Goal: Task Accomplishment & Management: Complete application form

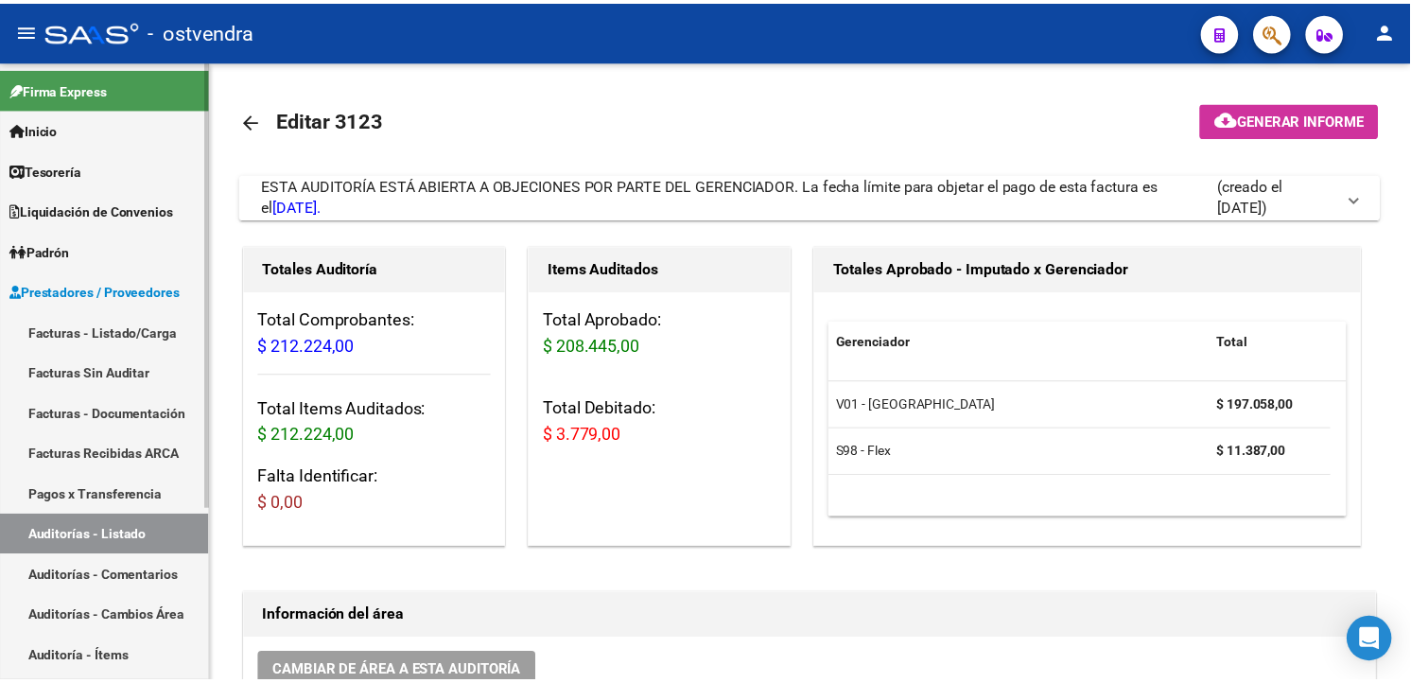
scroll to position [1647, 1367]
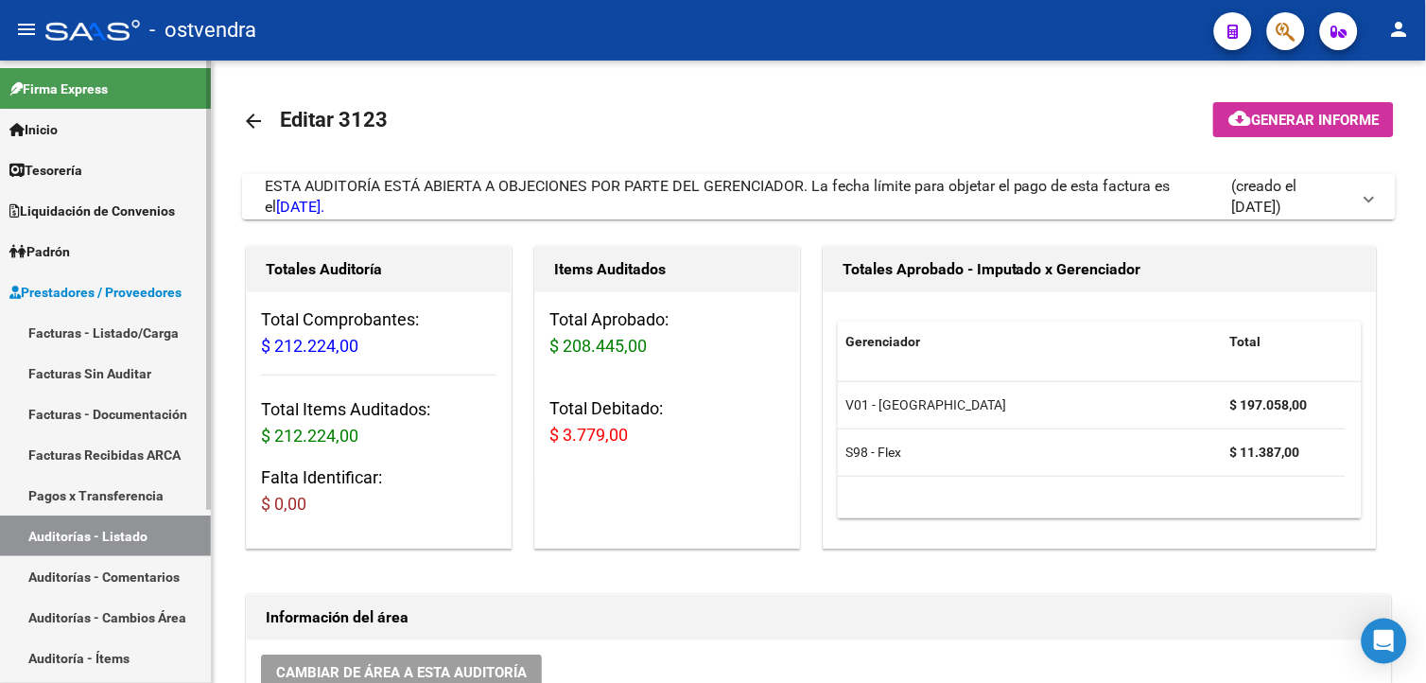
click at [144, 341] on link "Facturas - Listado/Carga" at bounding box center [105, 332] width 211 height 41
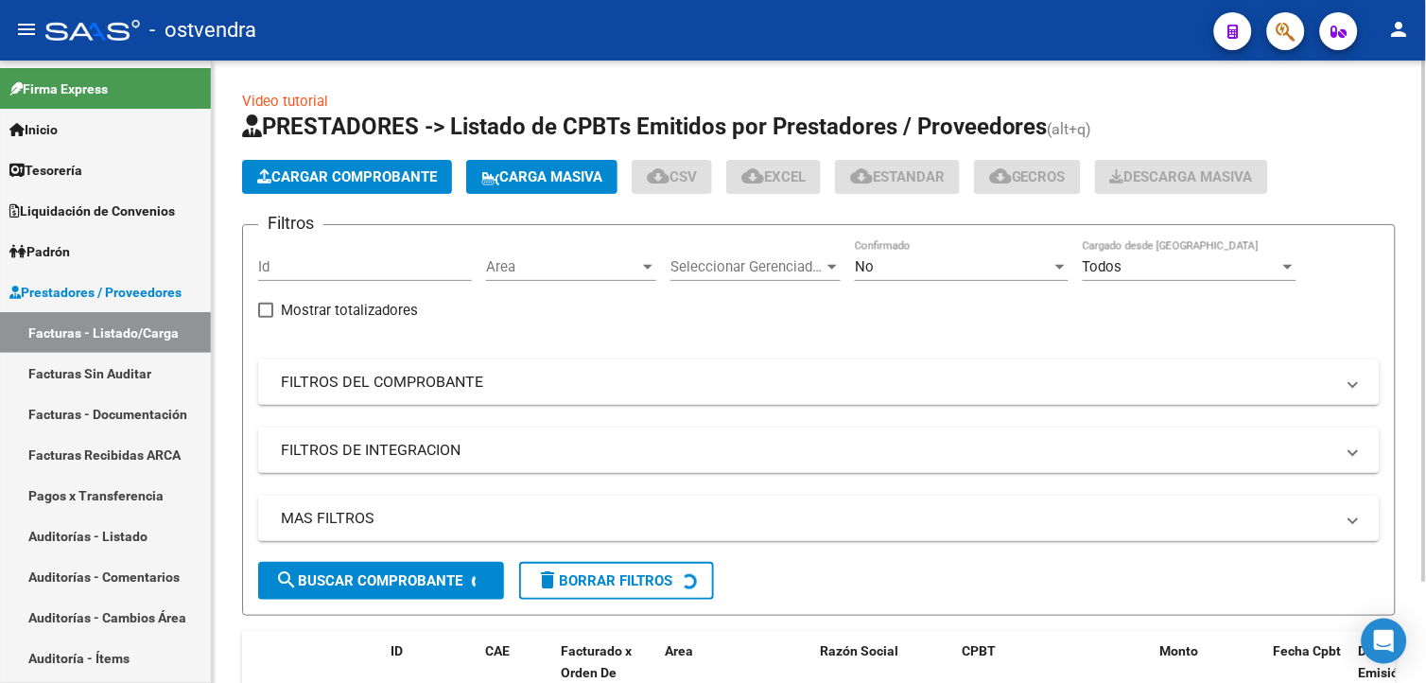
click at [322, 193] on button "Cargar Comprobante" at bounding box center [347, 177] width 210 height 34
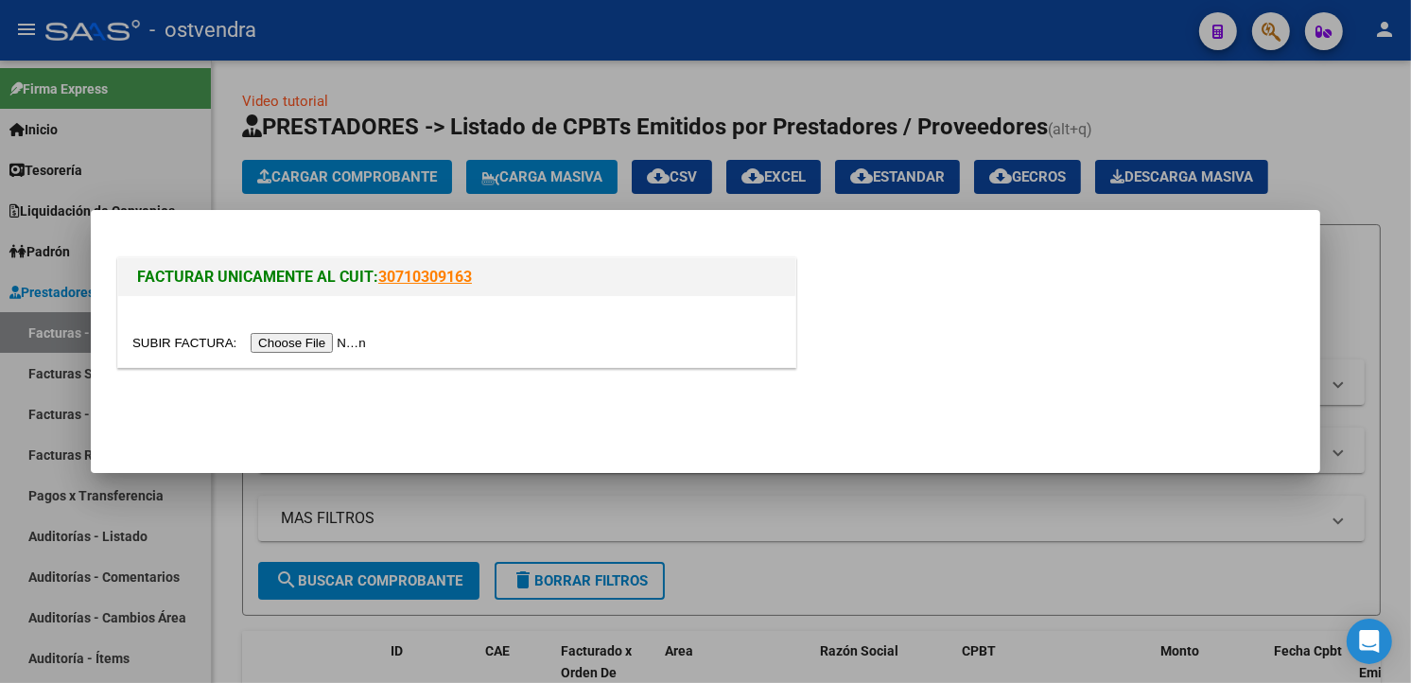
click at [316, 338] on input "file" at bounding box center [251, 343] width 239 height 20
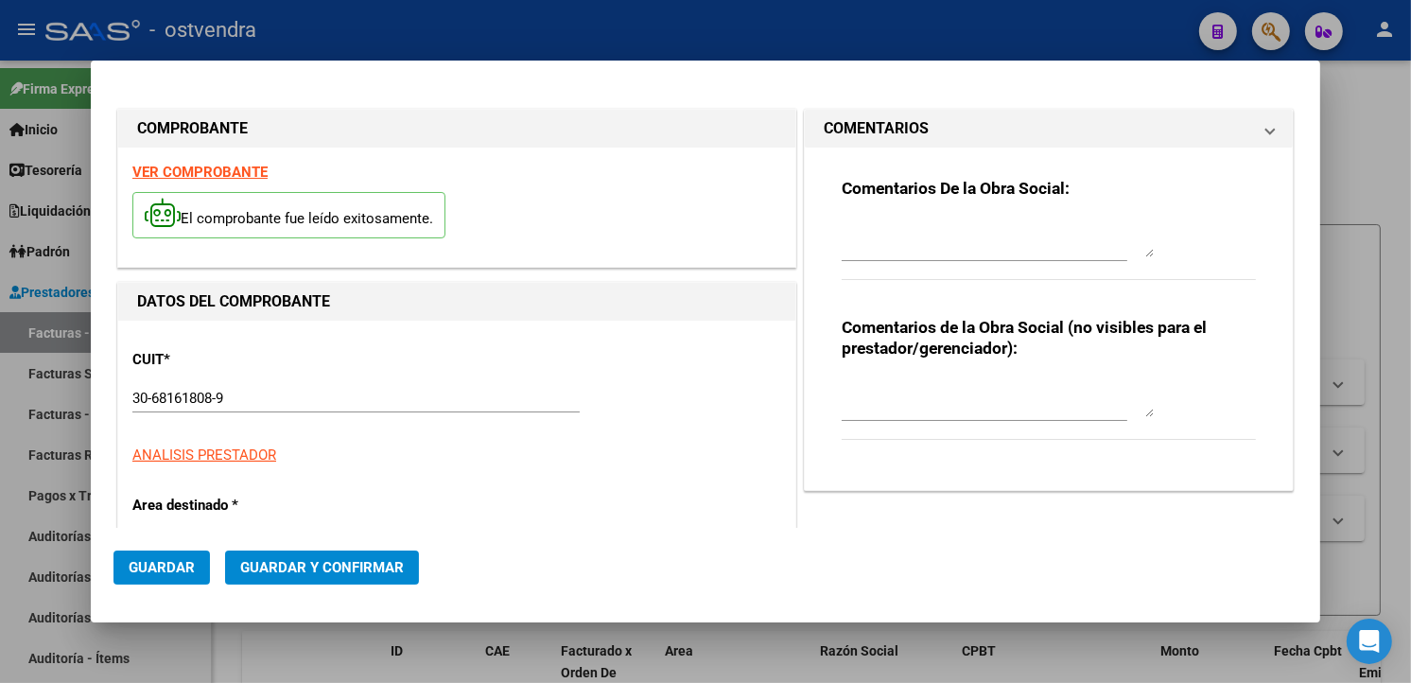
type input "[DATE]"
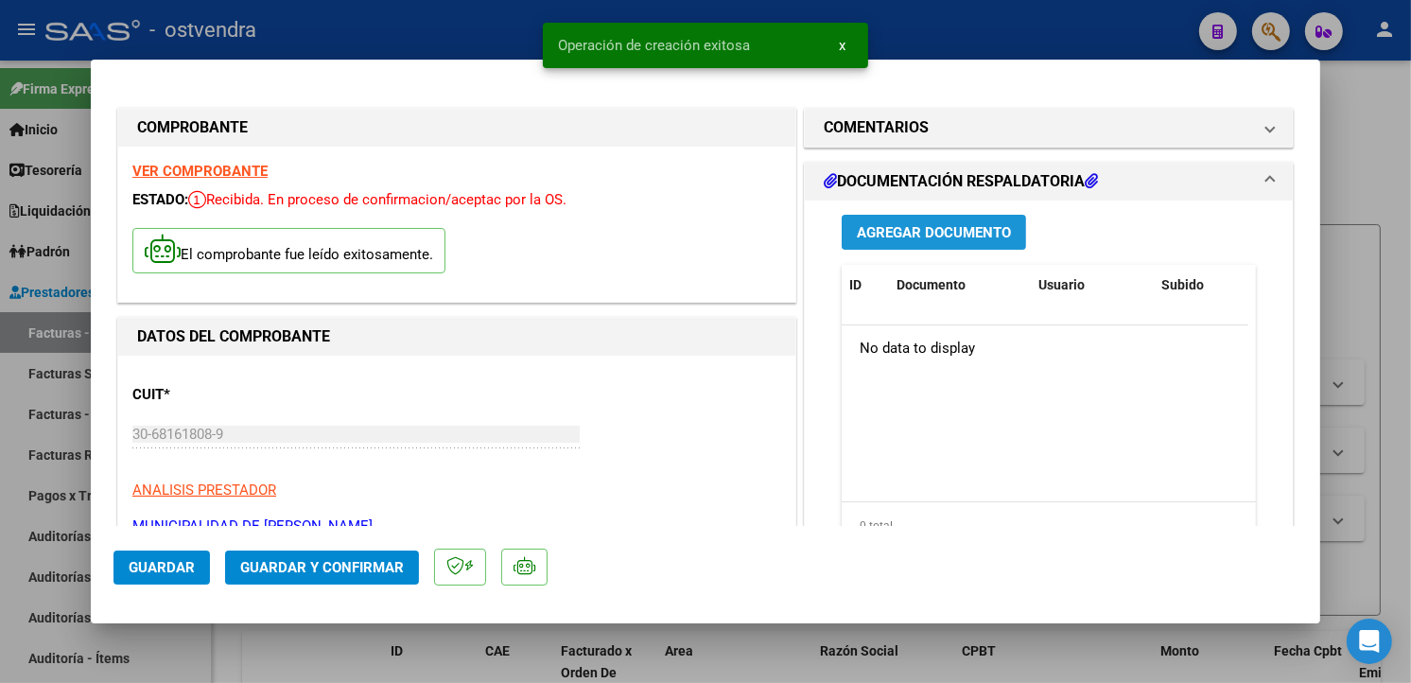
click at [857, 232] on span "Agregar Documento" at bounding box center [934, 232] width 154 height 17
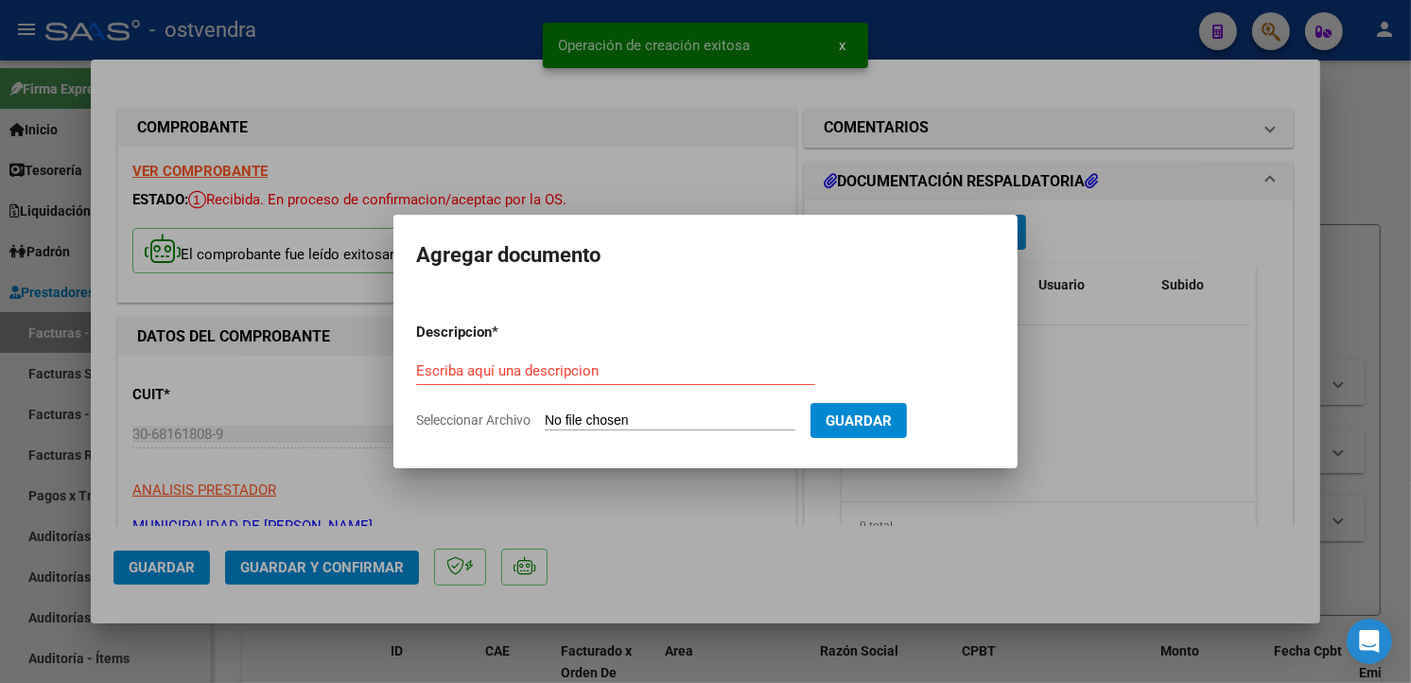
click at [590, 423] on input "Seleccionar Archivo" at bounding box center [670, 421] width 251 height 18
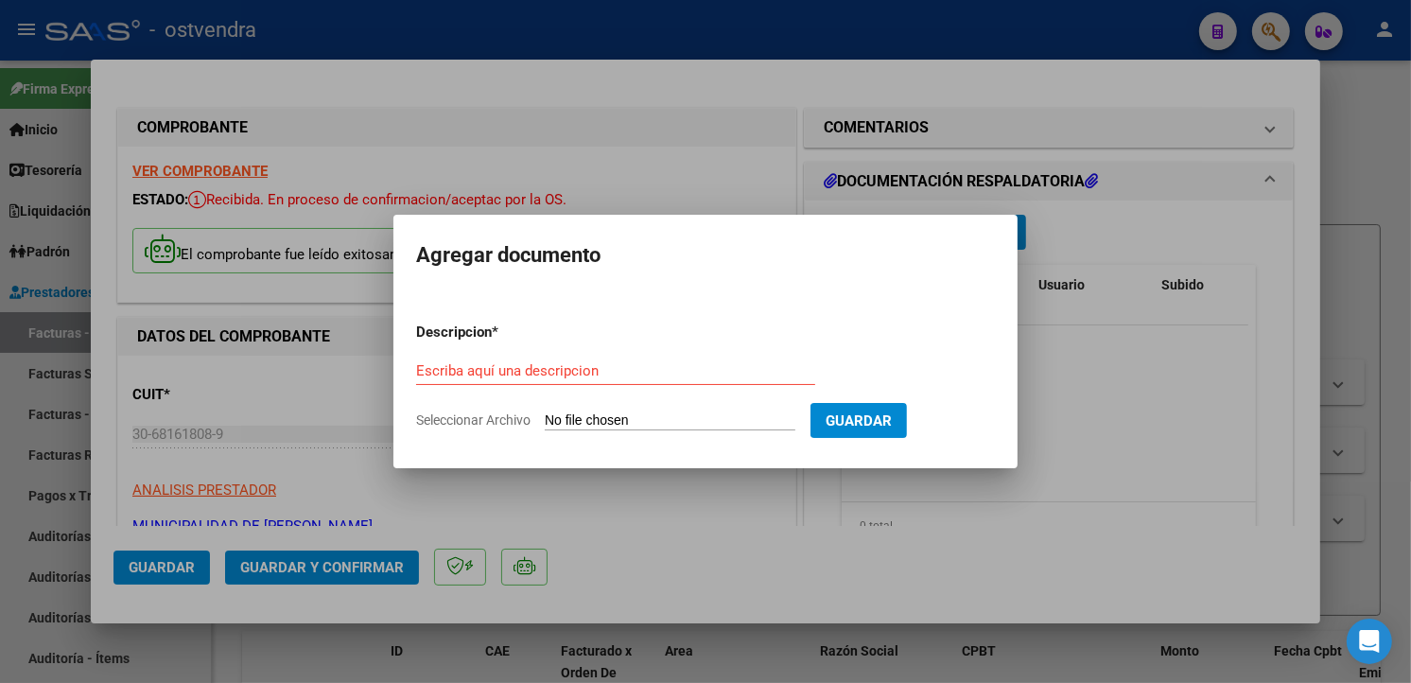
type input "C:\fakepath\doc resapaldatoria 8994.pdf"
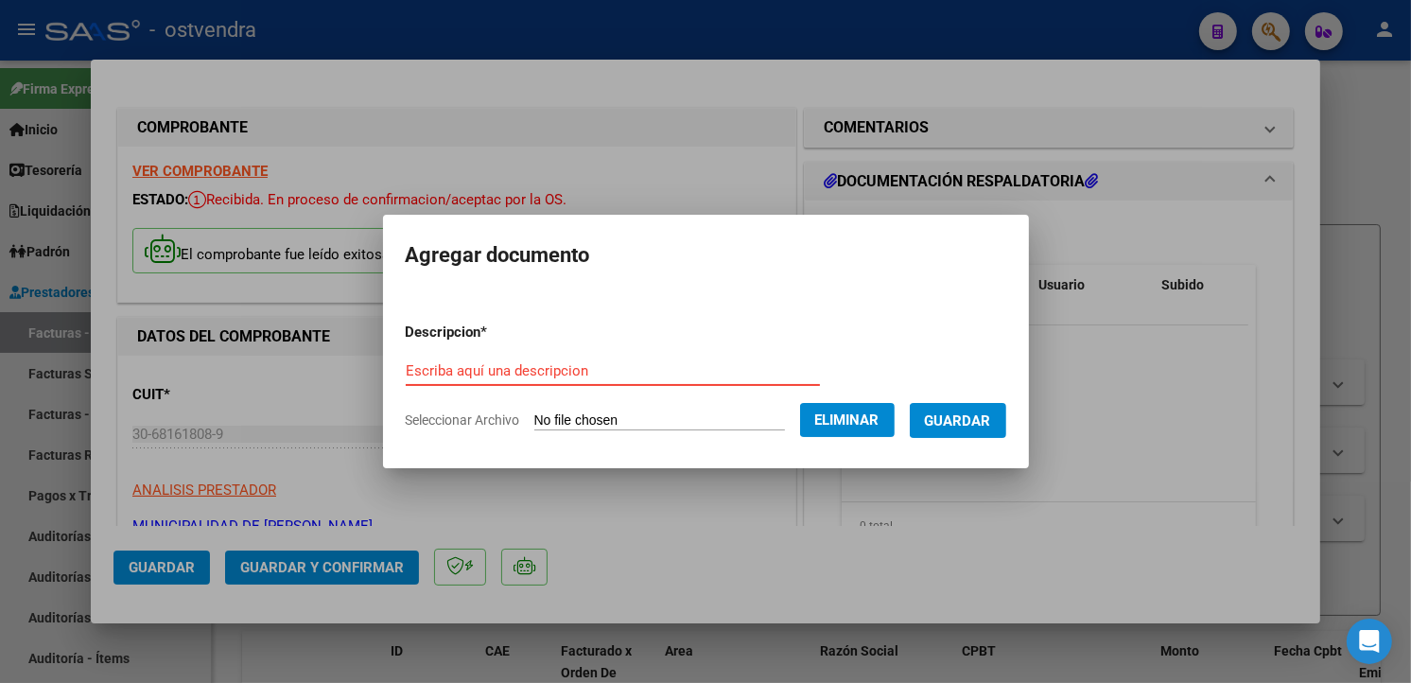
click at [690, 362] on input "Escriba aquí una descripcion" at bounding box center [613, 370] width 414 height 17
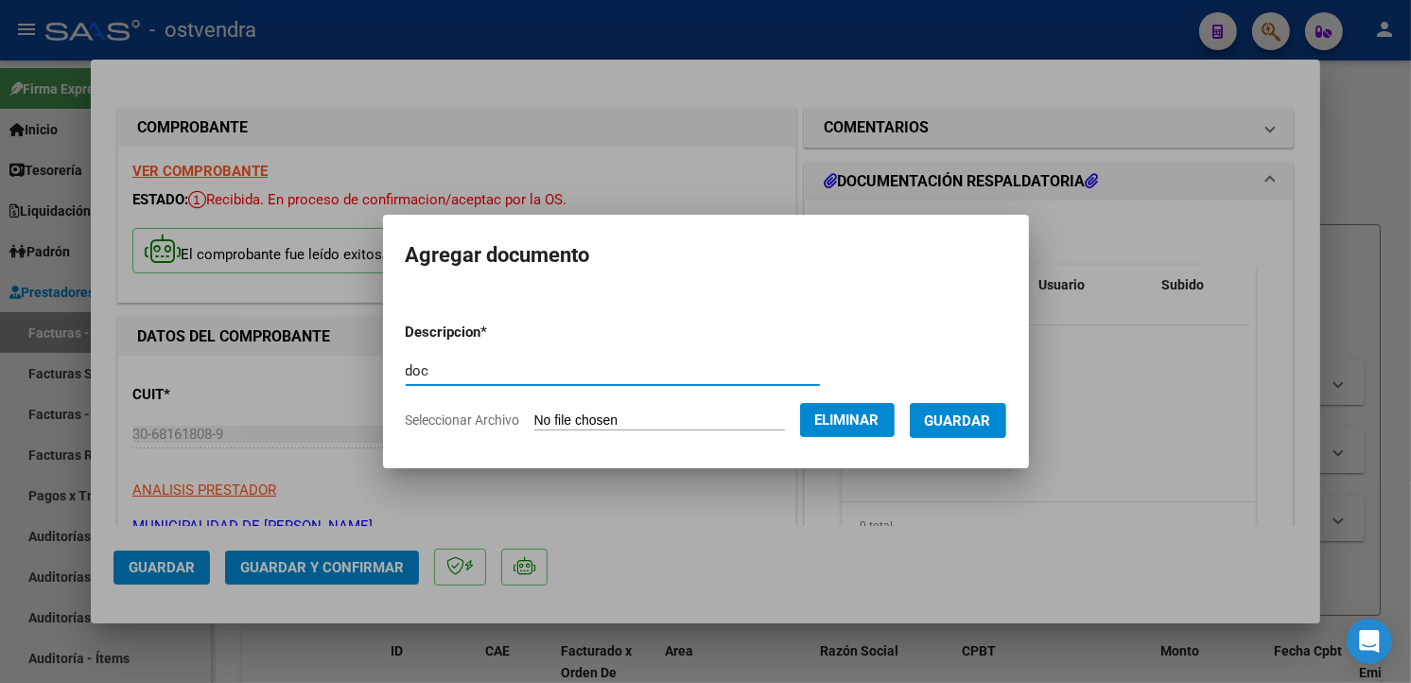
type input "doc"
click at [970, 412] on span "Guardar" at bounding box center [958, 420] width 66 height 17
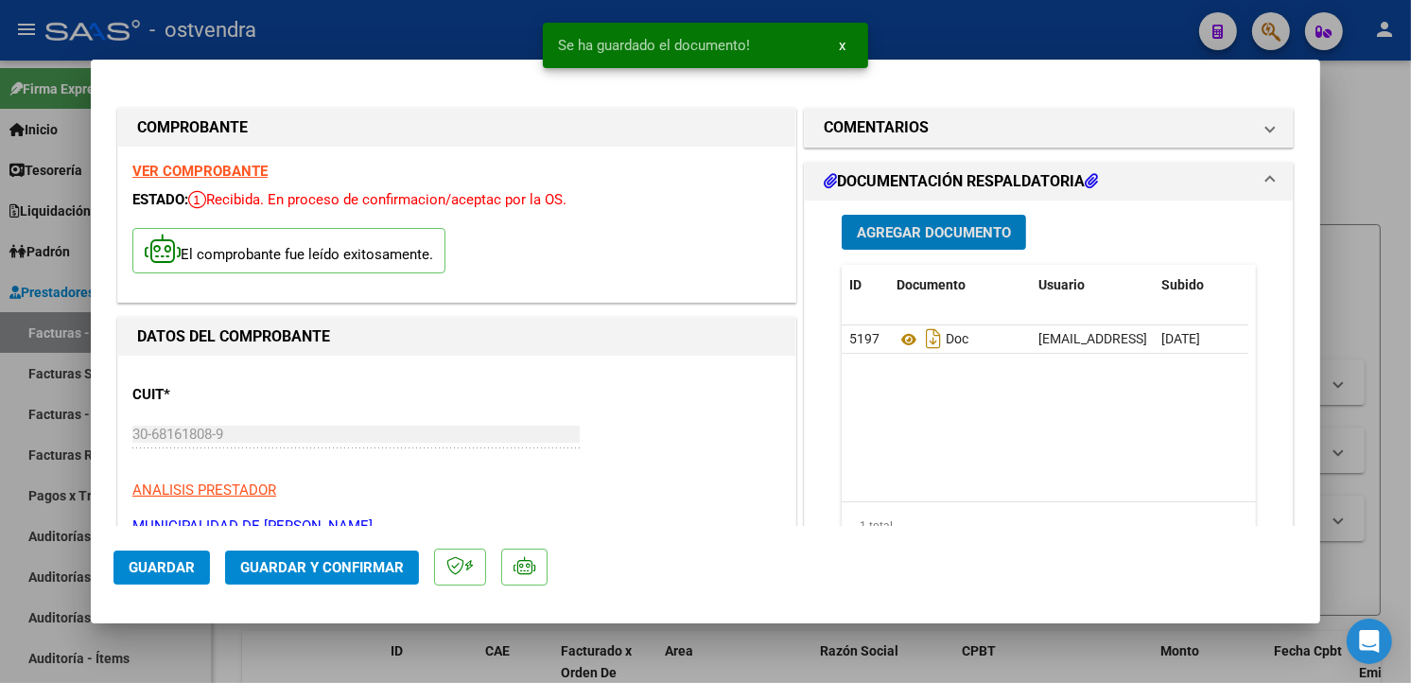
click at [864, 220] on button "Agregar Documento" at bounding box center [934, 232] width 184 height 35
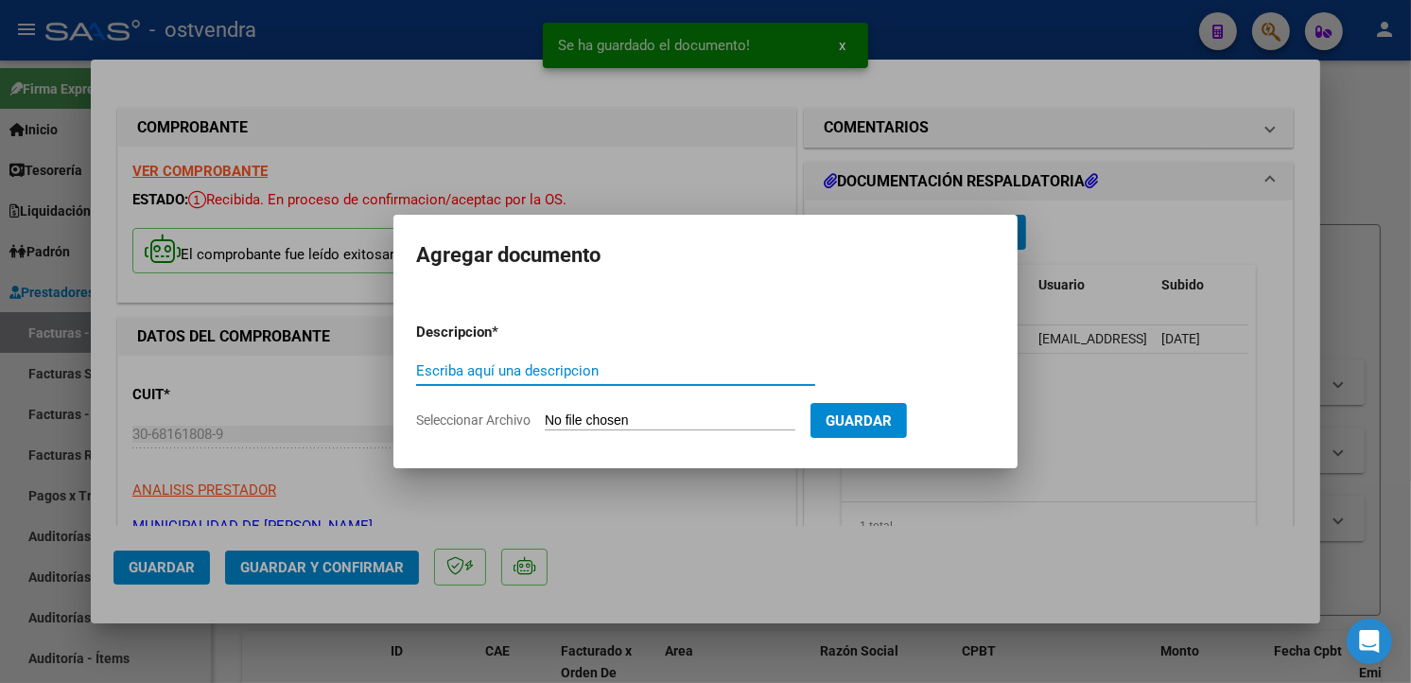
click at [597, 426] on input "Seleccionar Archivo" at bounding box center [670, 421] width 251 height 18
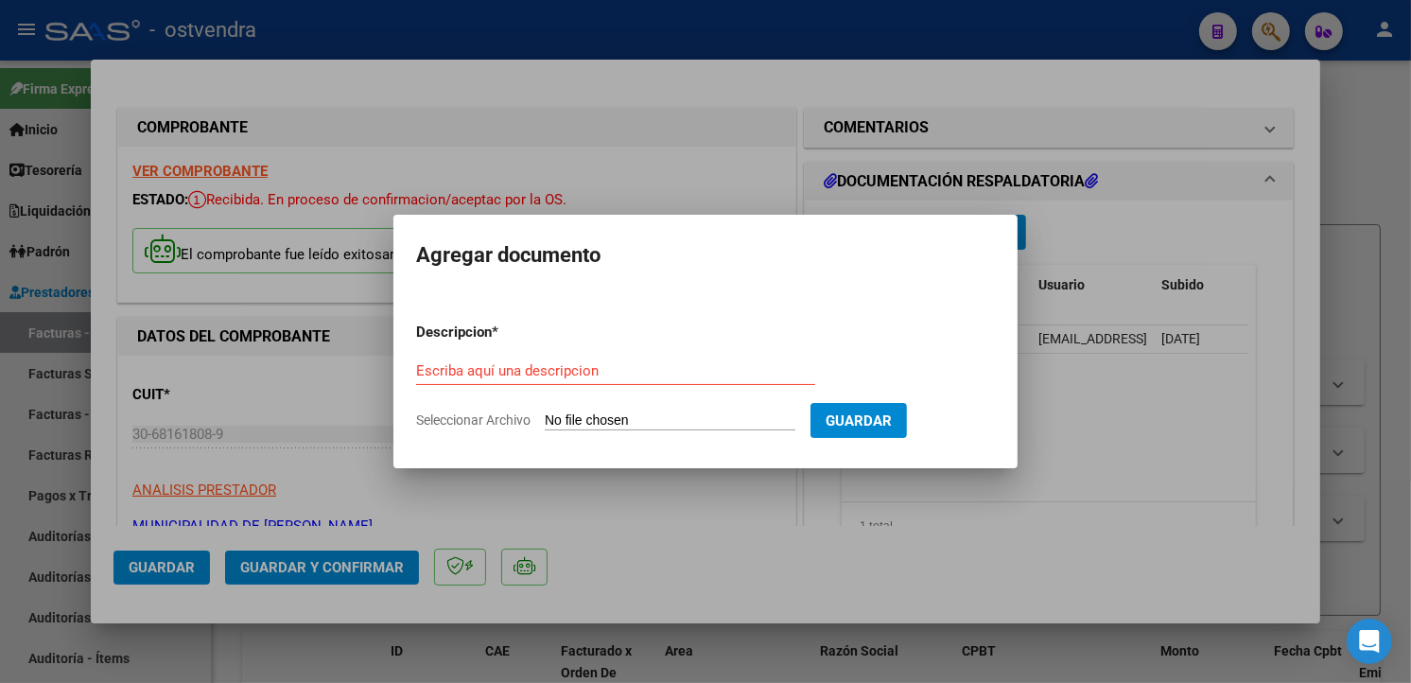
type input "C:\fakepath\anexo 8994.pdf"
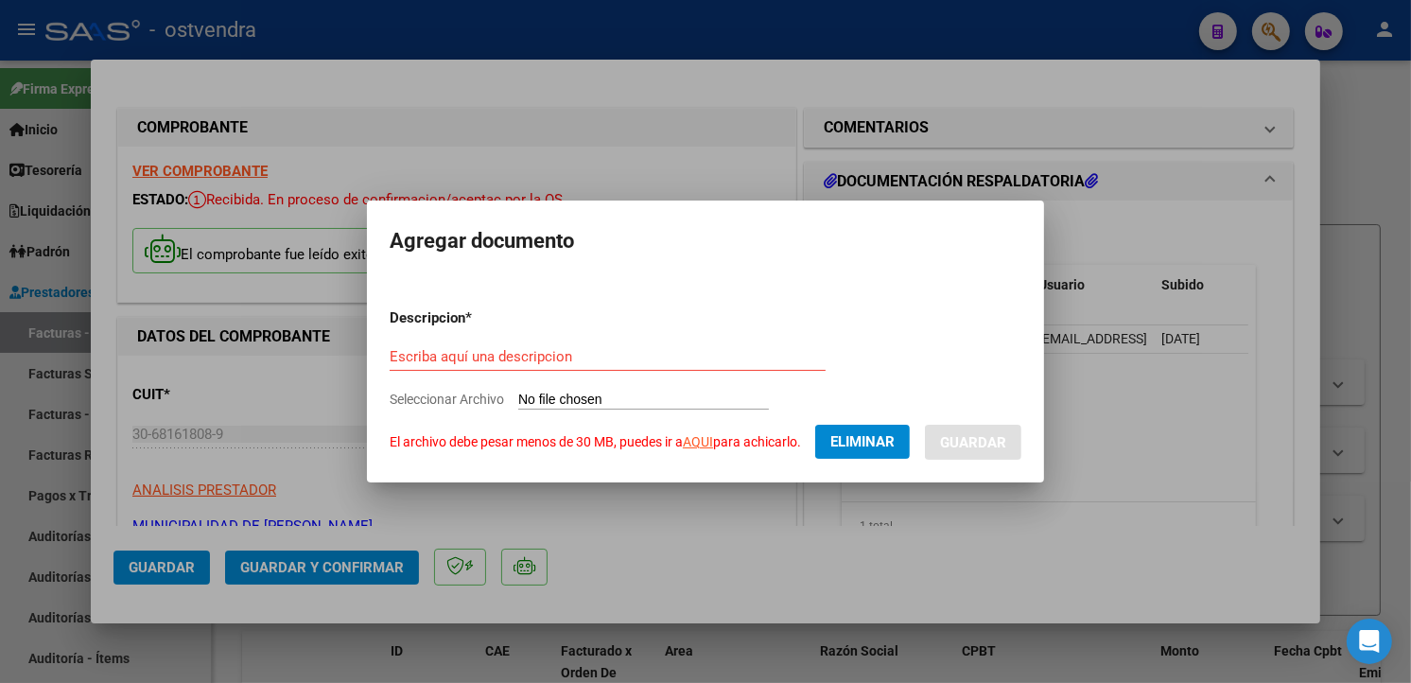
click at [687, 436] on link "AQUI" at bounding box center [698, 441] width 30 height 15
click at [451, 360] on input "Escriba aquí una descripcion" at bounding box center [608, 356] width 436 height 17
click at [832, 433] on button "Eliminar" at bounding box center [862, 442] width 95 height 34
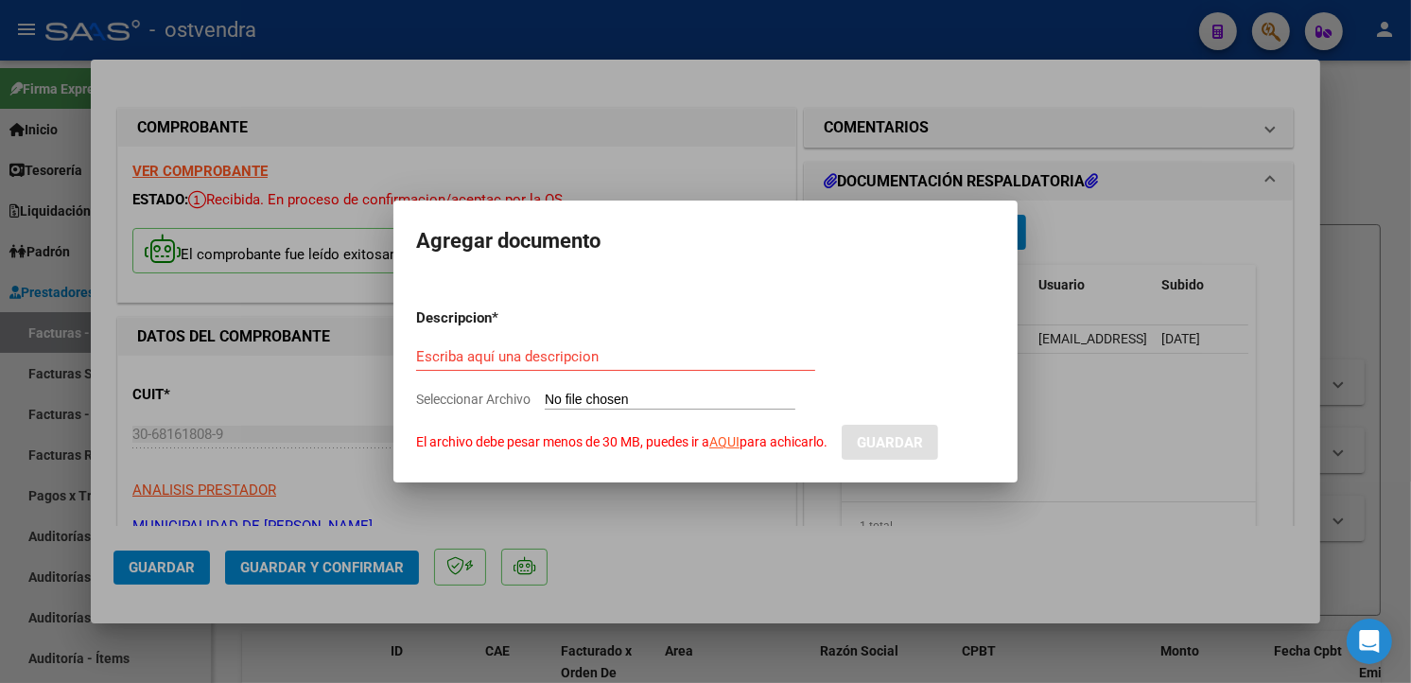
click at [654, 398] on input "Seleccionar Archivo El archivo debe pesar menos de 30 MB, puedes ir a AQUI para…" at bounding box center [670, 401] width 251 height 18
click at [736, 440] on link "AQUI" at bounding box center [724, 441] width 30 height 15
click at [639, 388] on div "Escriba aquí una descripcion" at bounding box center [615, 365] width 399 height 46
click at [640, 392] on input "Seleccionar Archivo El archivo debe pesar menos de 30 MB, puedes ir a AQUI para…" at bounding box center [670, 401] width 251 height 18
type input "C:\fakepath\anexo 8994_compressed.pdf"
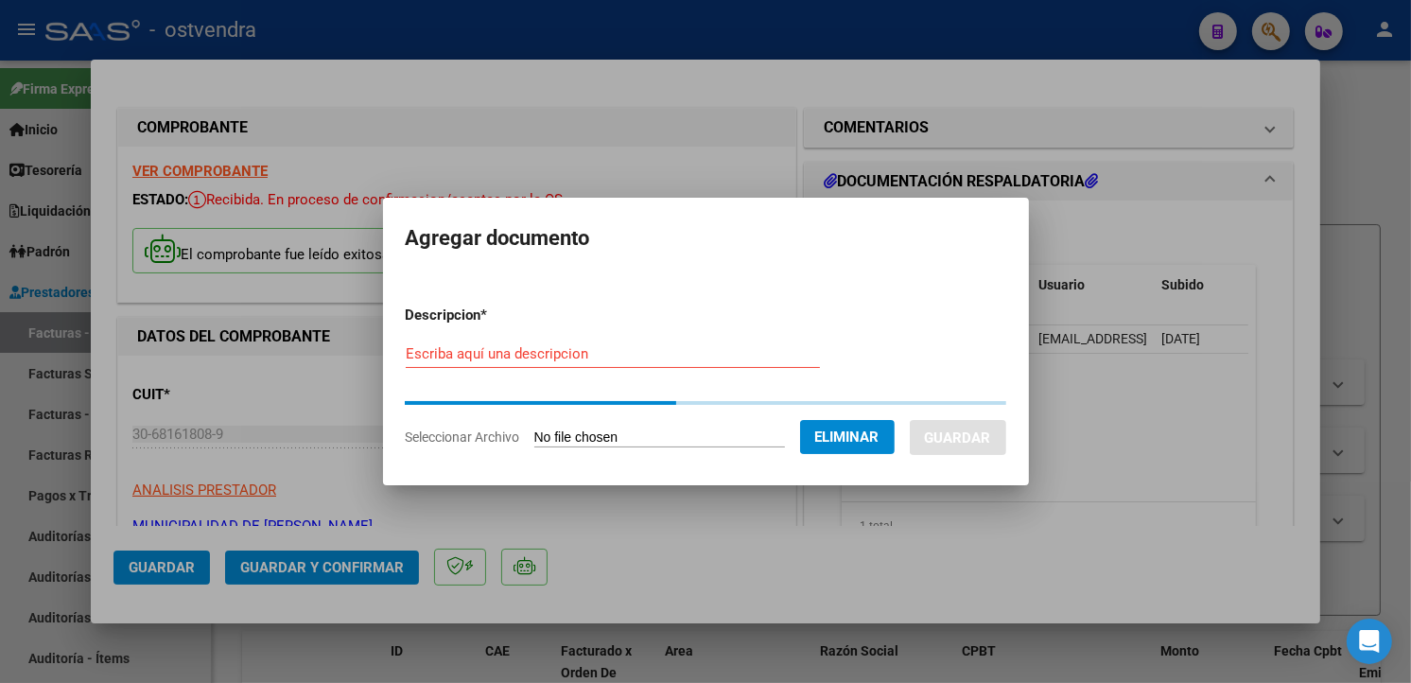
click at [713, 365] on div "Escriba aquí una descripcion" at bounding box center [613, 353] width 414 height 28
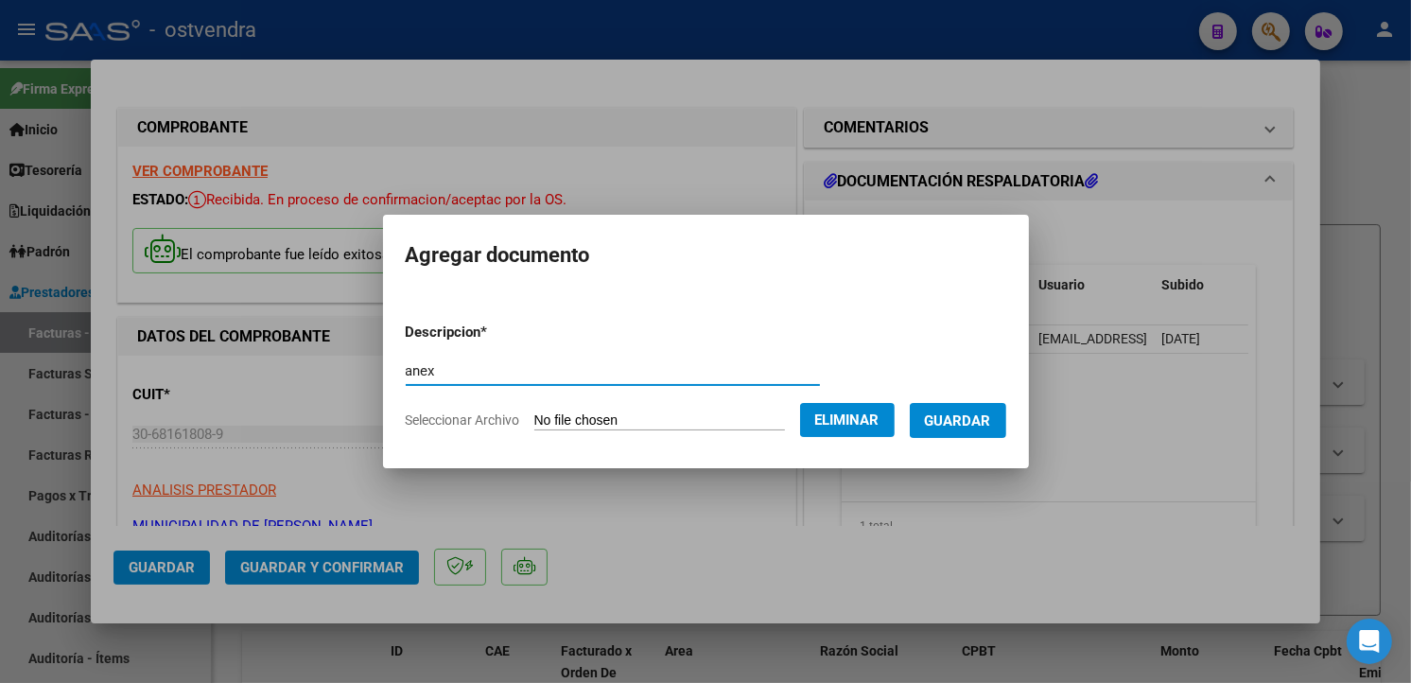
type input "anex"
click at [963, 417] on span "Guardar" at bounding box center [958, 420] width 66 height 17
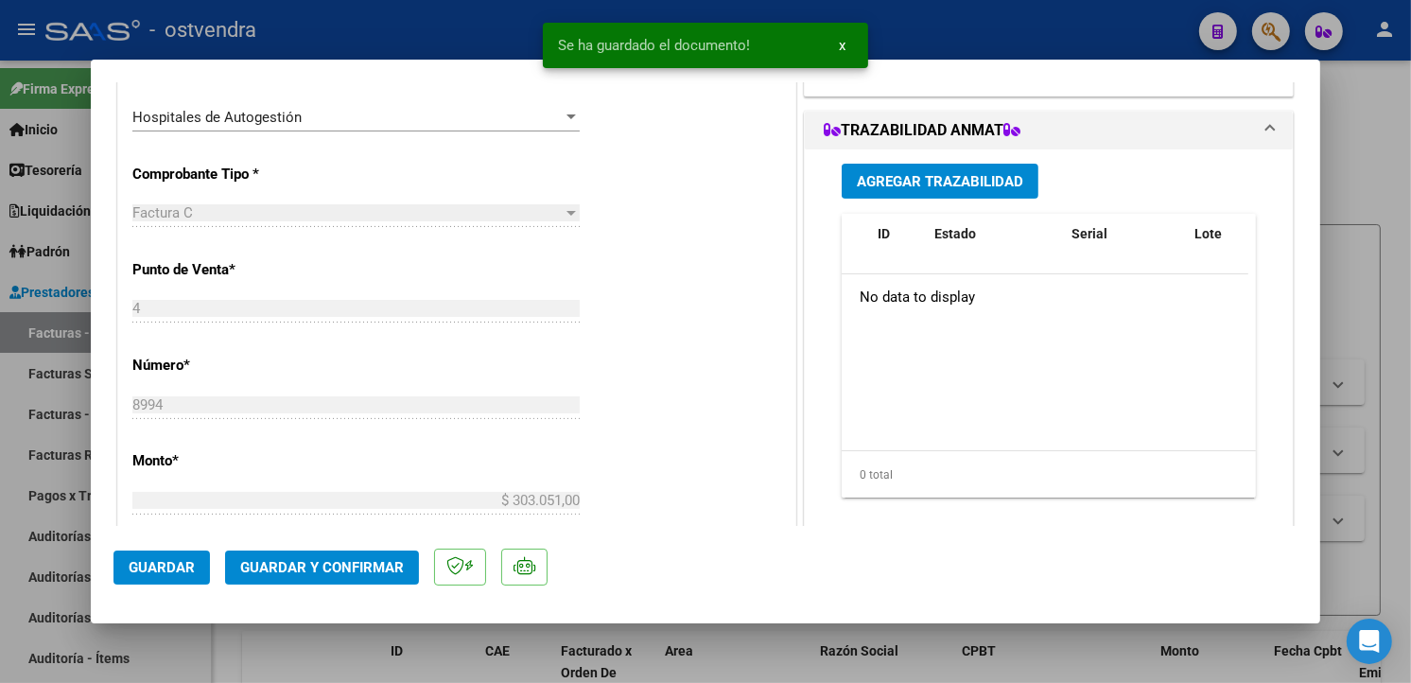
scroll to position [606, 0]
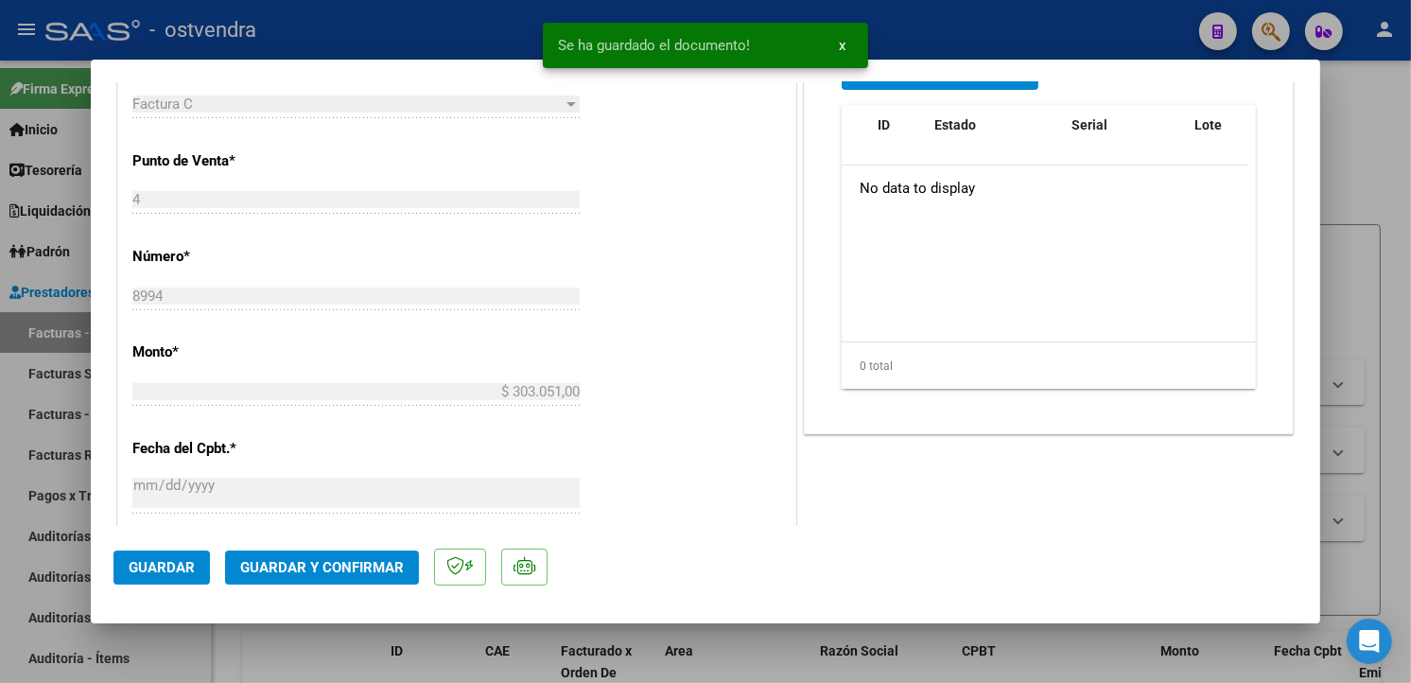
click at [403, 562] on button "Guardar y Confirmar" at bounding box center [322, 567] width 194 height 34
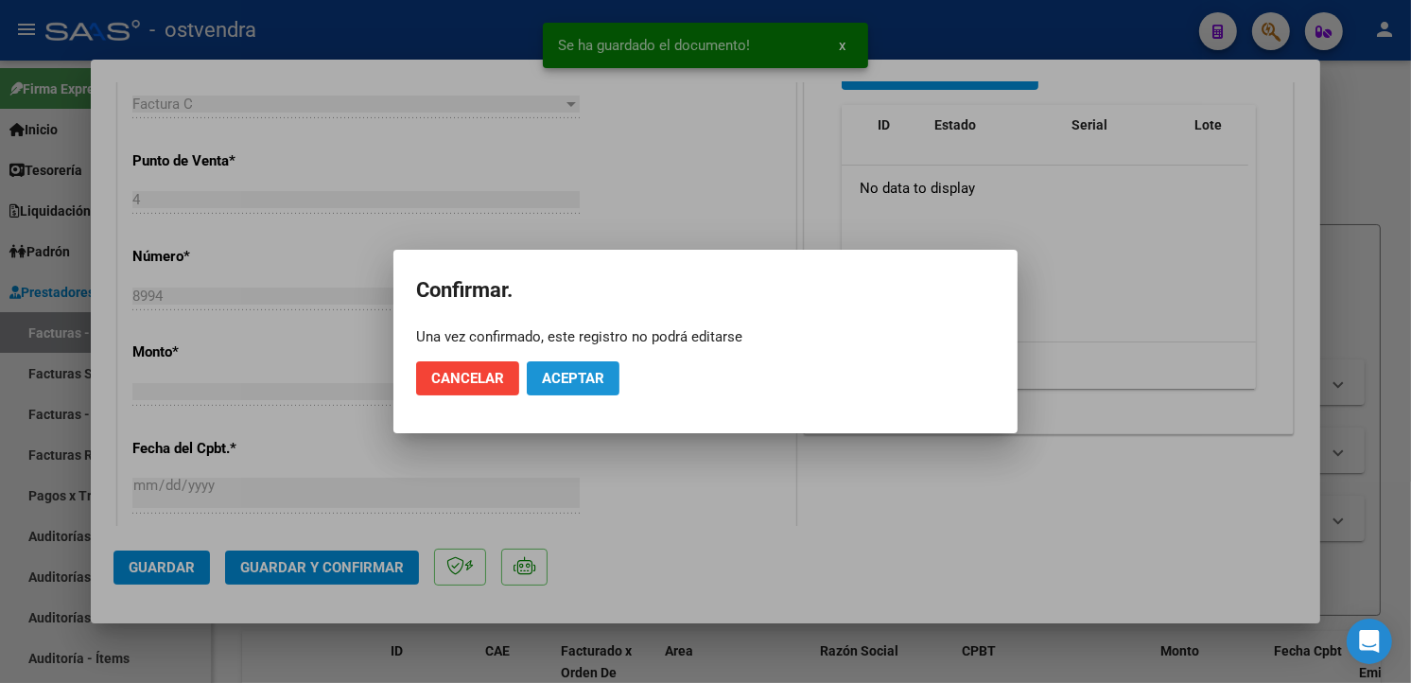
click at [602, 389] on button "Aceptar" at bounding box center [573, 378] width 93 height 34
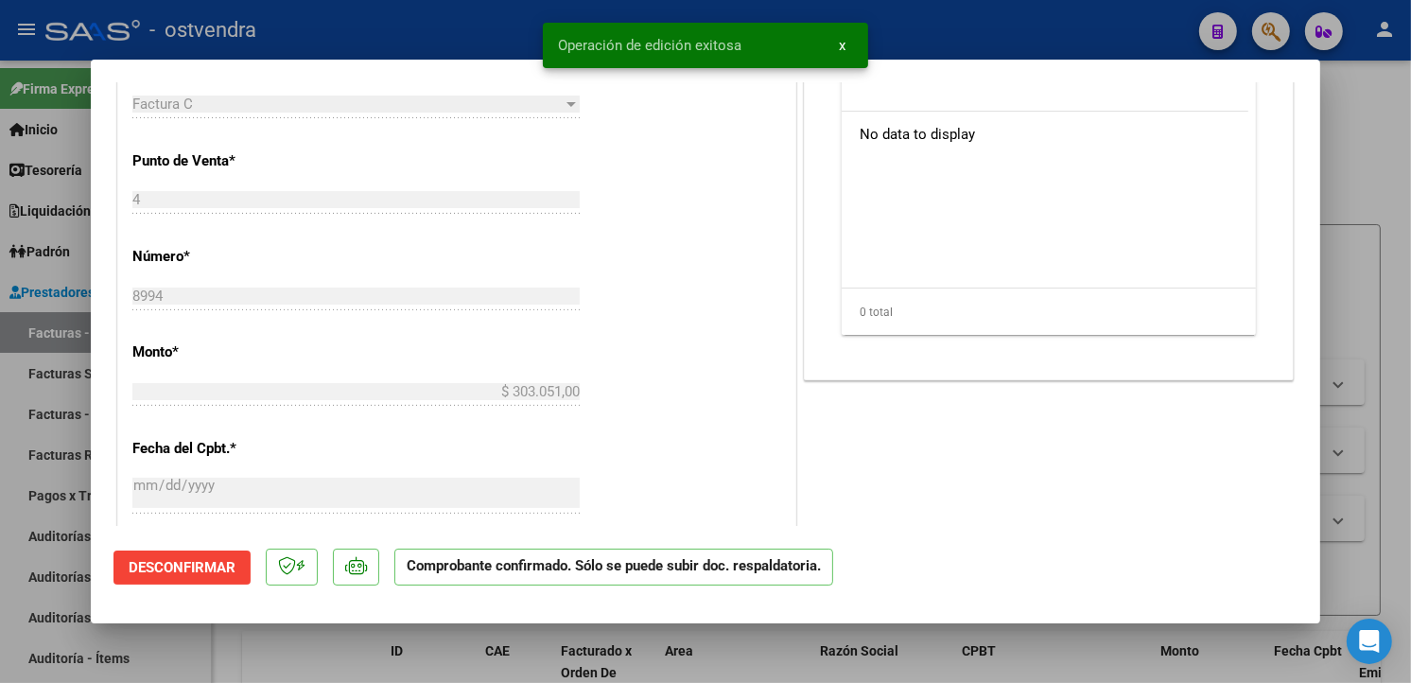
click at [0, 419] on html "menu - ostvendra person Firma Express Inicio Calendario SSS Instructivos Contac…" at bounding box center [705, 341] width 1411 height 683
click at [30, 381] on div at bounding box center [705, 341] width 1411 height 683
type input "$ 0,00"
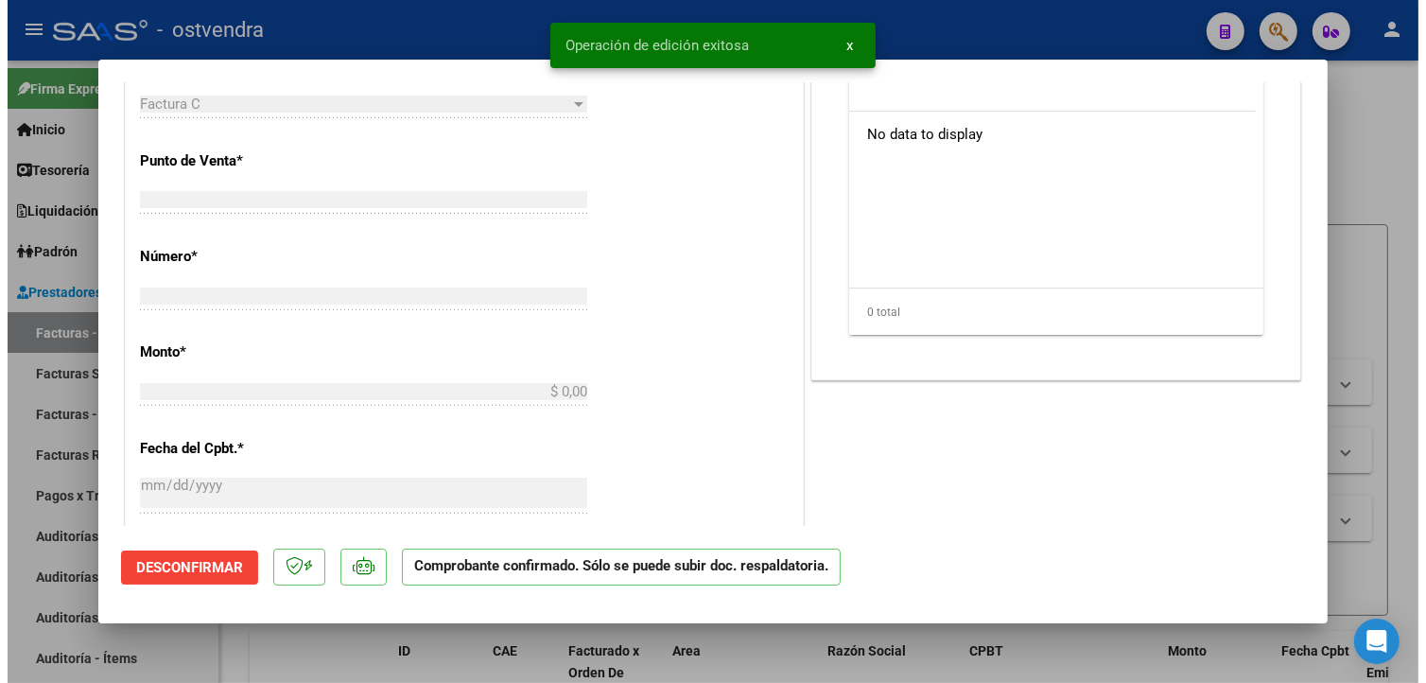
scroll to position [568, 0]
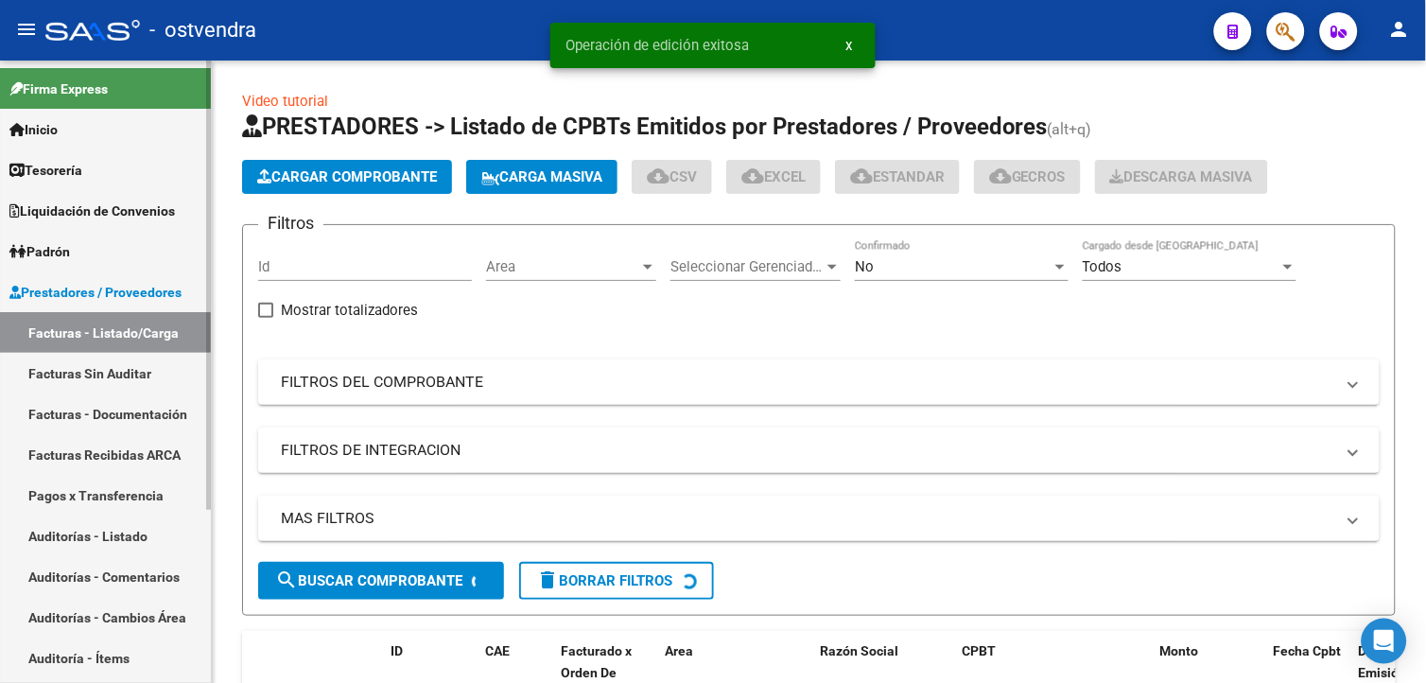
click at [43, 374] on link "Facturas Sin Auditar" at bounding box center [105, 373] width 211 height 41
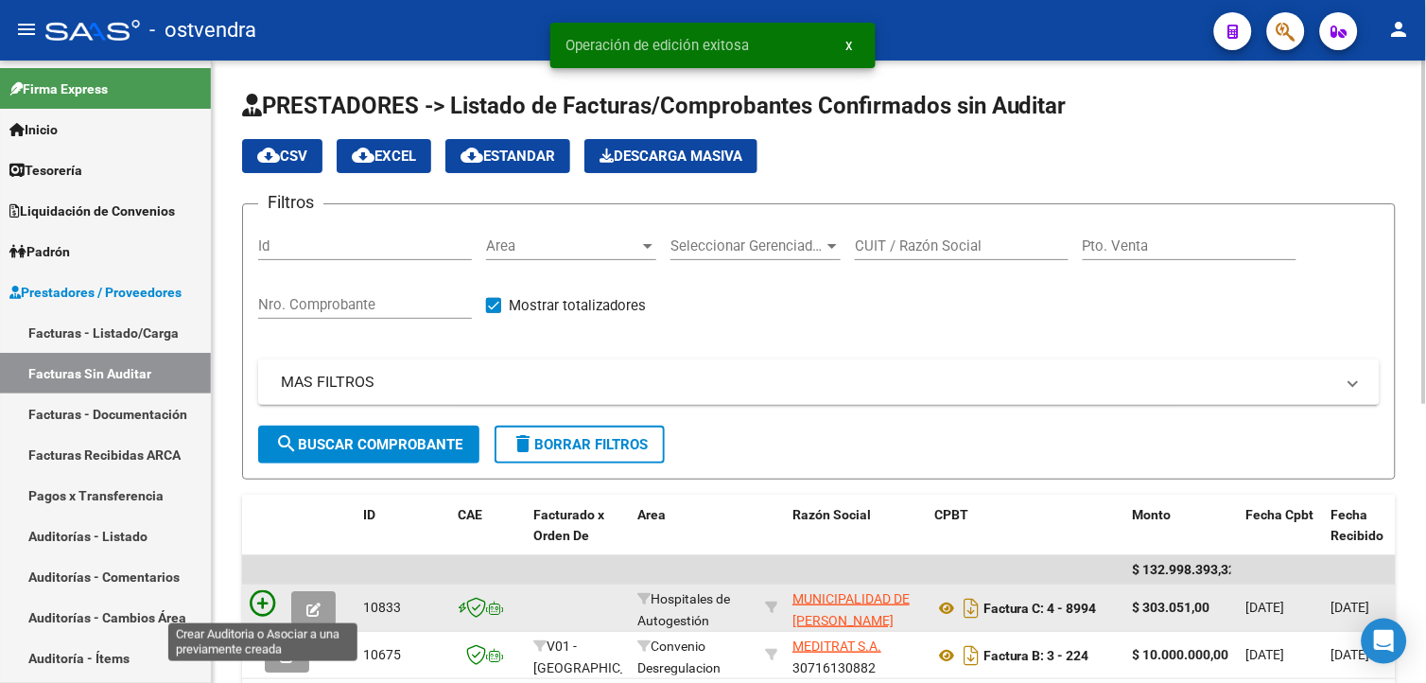
click at [274, 611] on icon at bounding box center [263, 603] width 26 height 26
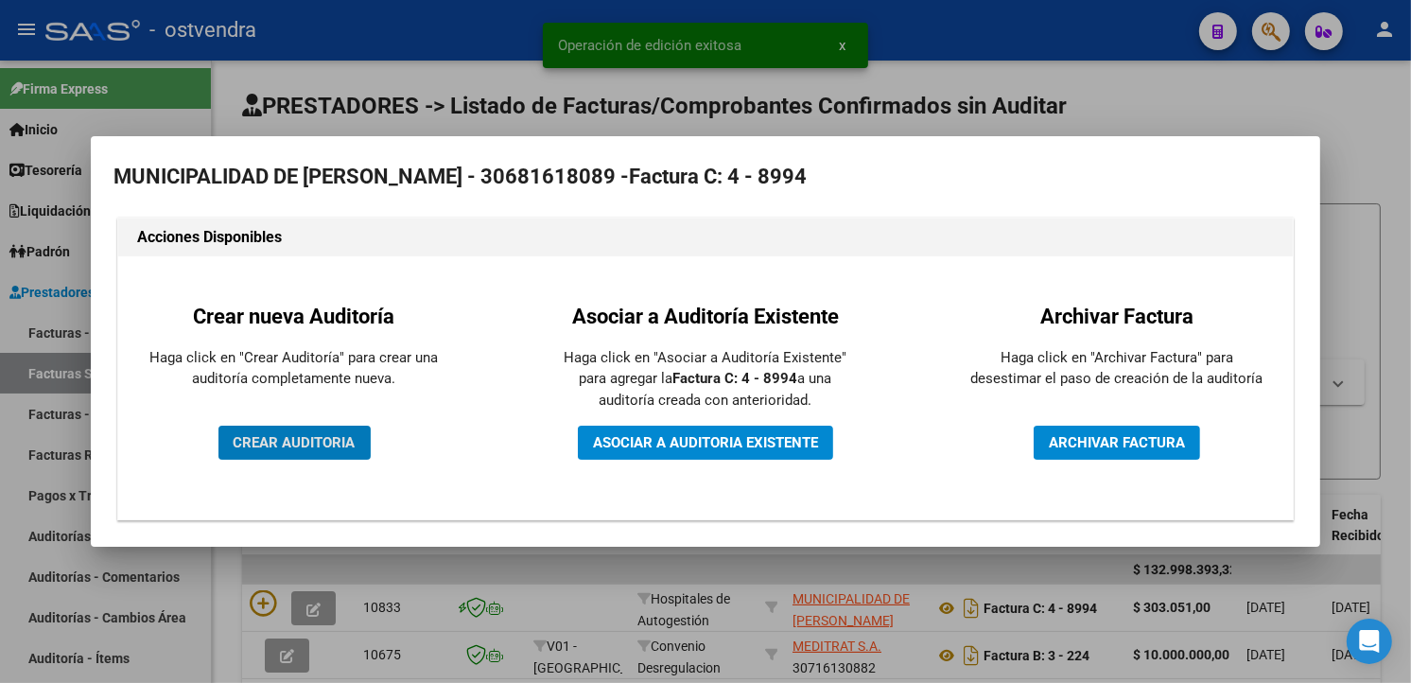
click at [346, 436] on span "CREAR AUDITORIA" at bounding box center [295, 442] width 122 height 17
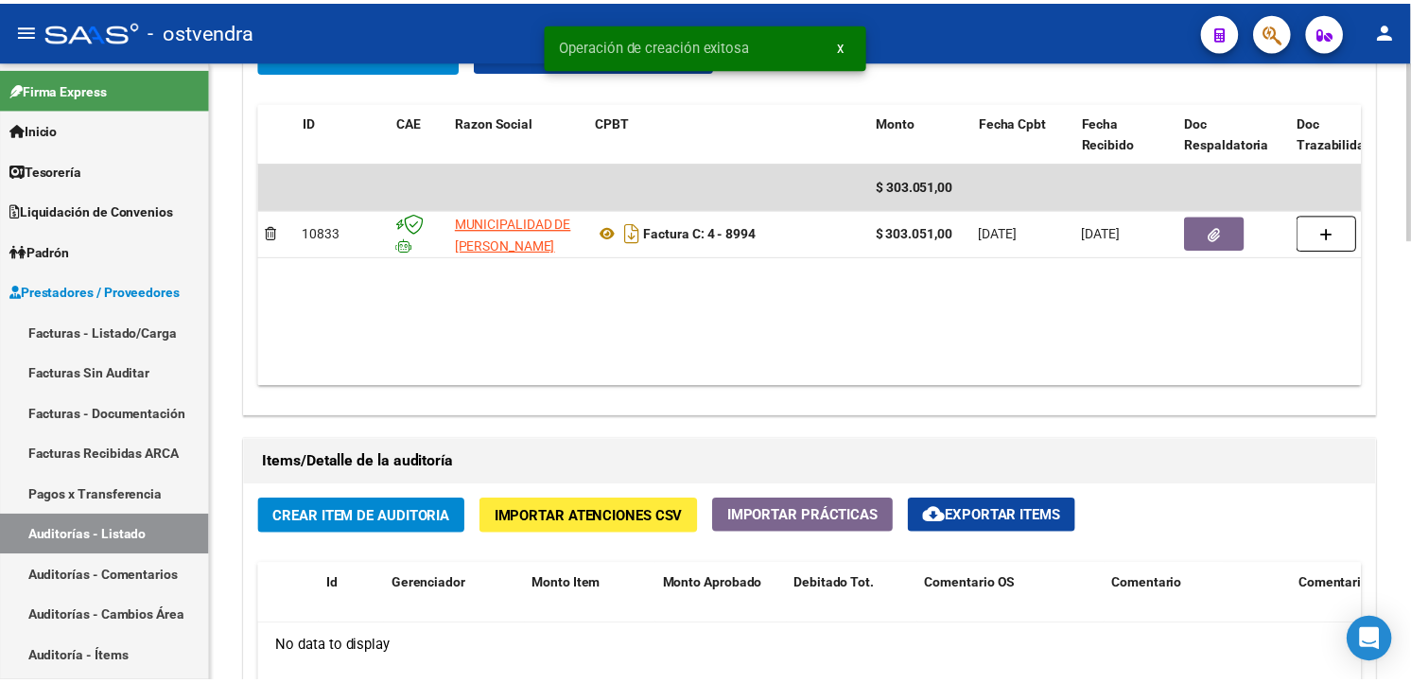
scroll to position [1365, 0]
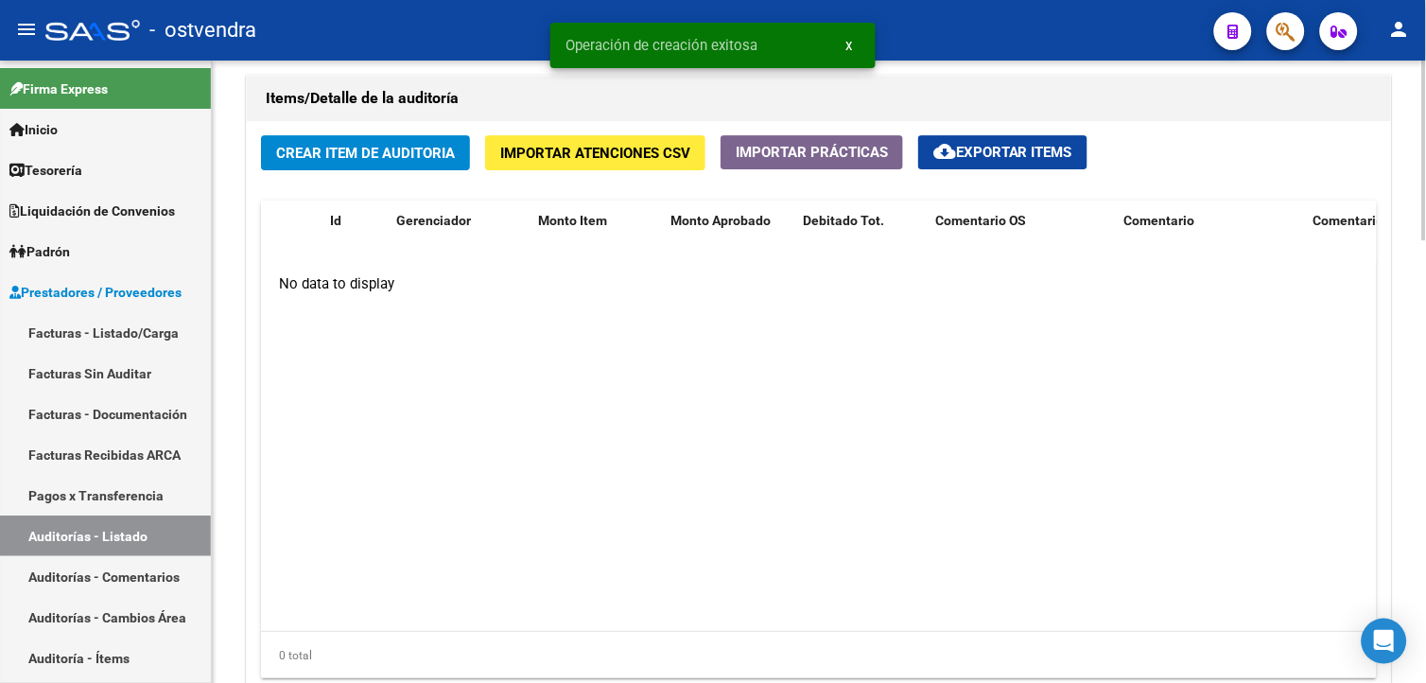
click at [679, 170] on button "Importar Atenciones CSV" at bounding box center [595, 152] width 220 height 35
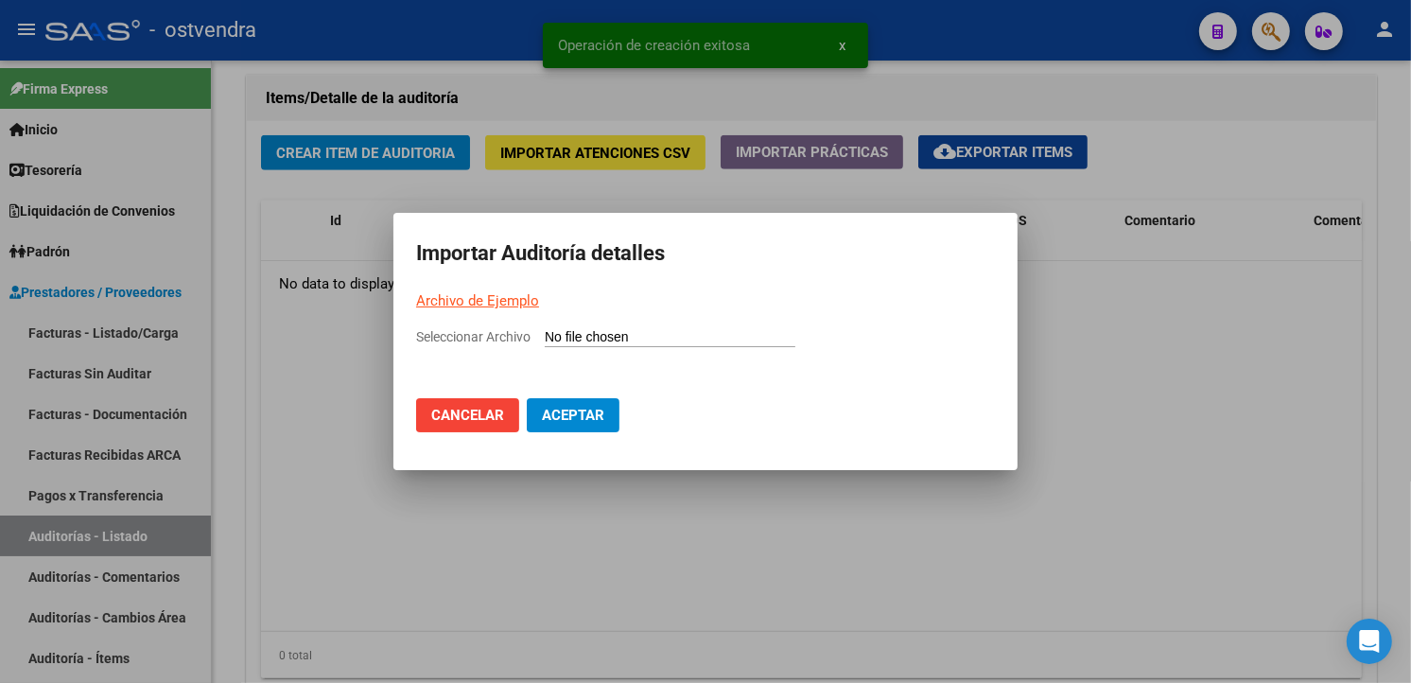
click at [521, 301] on link "Archivo de Ejemplo" at bounding box center [477, 300] width 123 height 17
